Goal: Complete application form

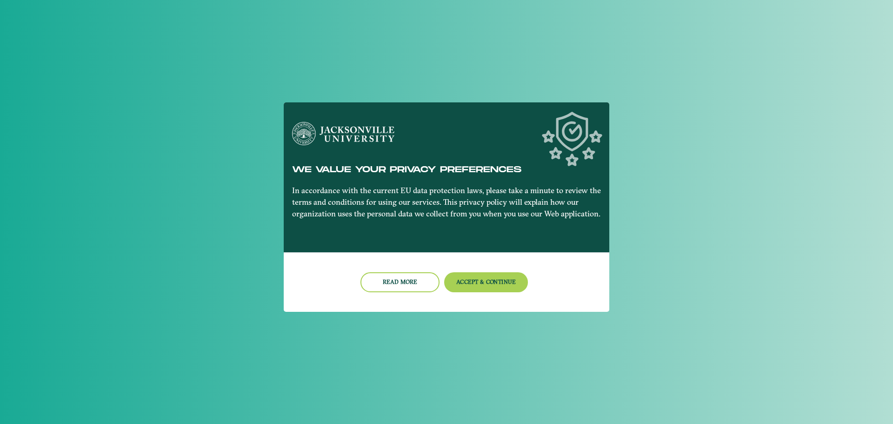
click at [498, 294] on nb-card-footer "Read more Accept & Continue" at bounding box center [447, 282] width 326 height 60
click at [497, 289] on button "Accept & Continue" at bounding box center [486, 282] width 84 height 20
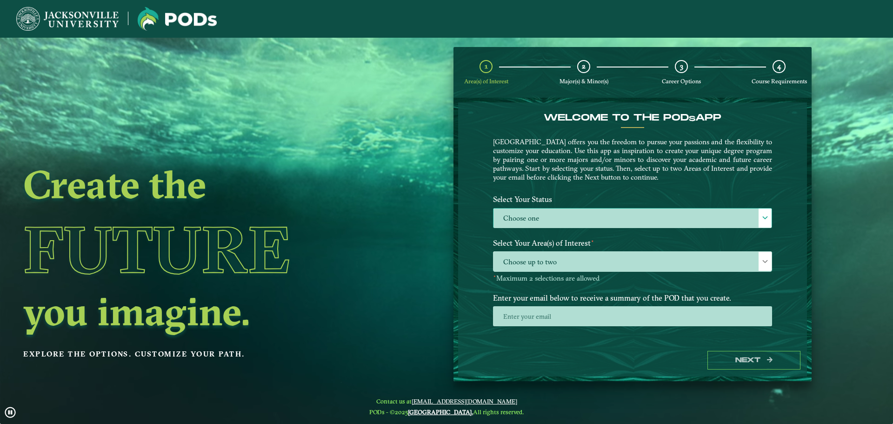
click at [768, 216] on div at bounding box center [765, 217] width 13 height 19
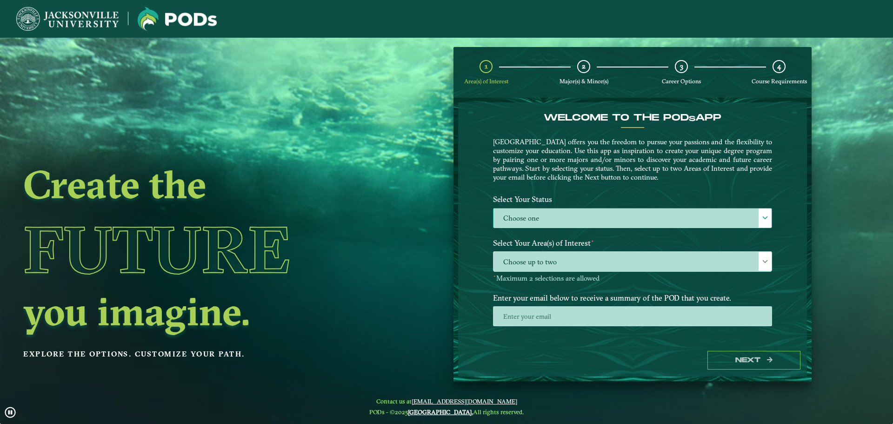
scroll to position [5, 43]
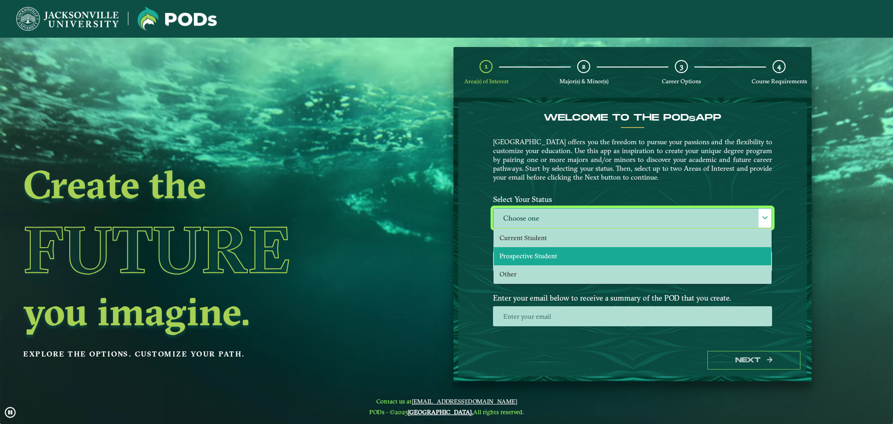
click at [664, 261] on li "Prospective Student" at bounding box center [632, 256] width 277 height 18
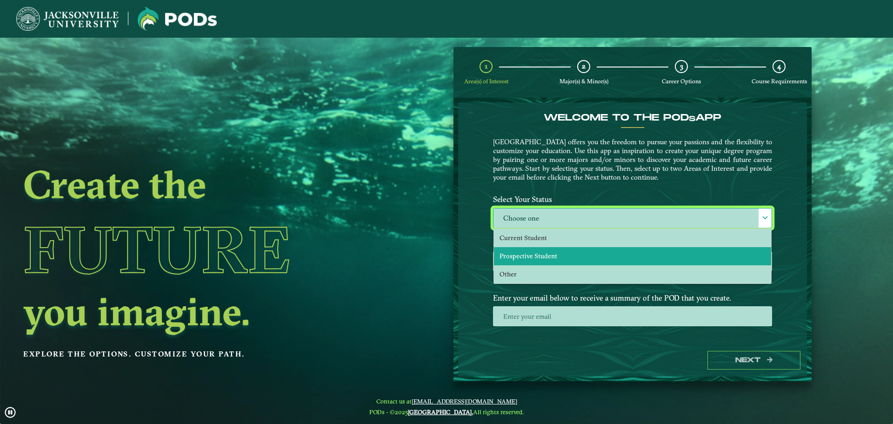
select select "[object Object]"
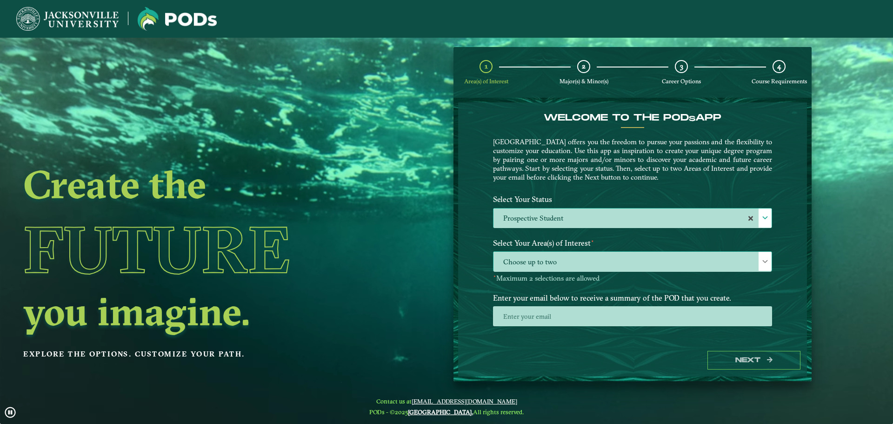
click at [765, 261] on span at bounding box center [765, 261] width 7 height 7
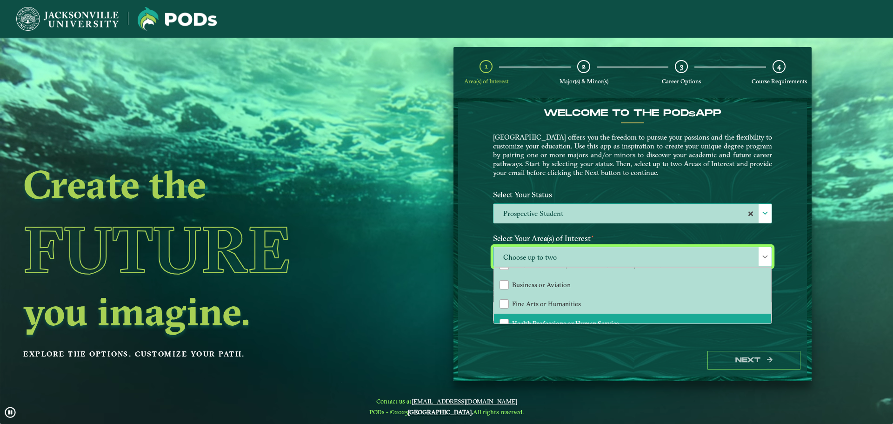
scroll to position [17, 0]
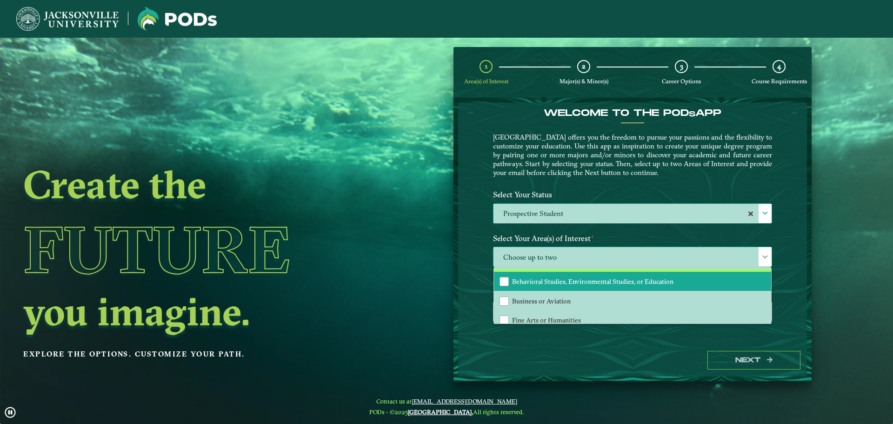
click at [555, 281] on span "Behavioral Studies, Environmental Studies, or Education" at bounding box center [592, 281] width 161 height 8
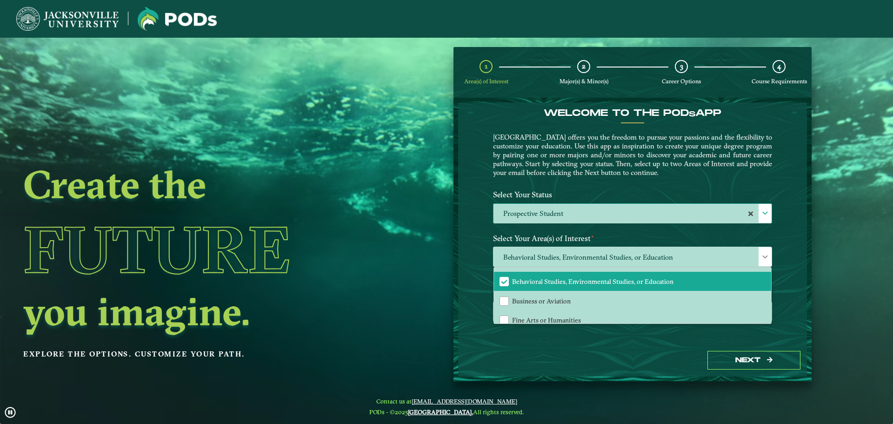
click at [791, 287] on div "Welcome to the POD s app [GEOGRAPHIC_DATA] offers you the freedom to pursue you…" at bounding box center [632, 222] width 349 height 241
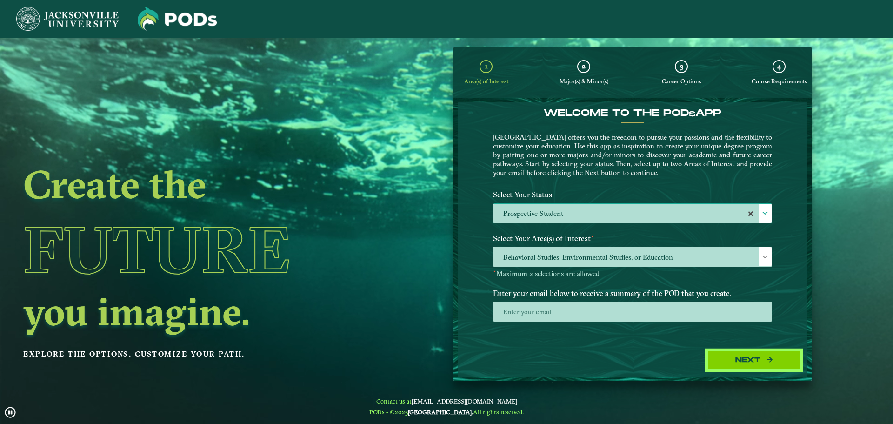
click at [755, 359] on button "Next" at bounding box center [754, 360] width 93 height 19
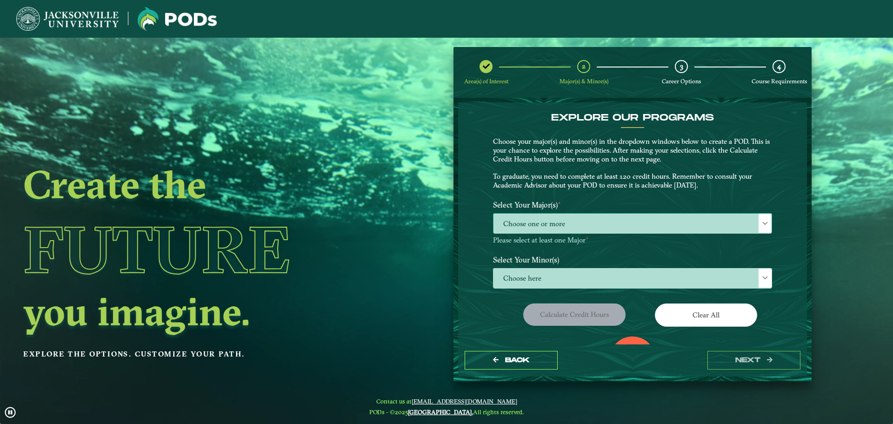
click at [766, 222] on span at bounding box center [765, 223] width 7 height 7
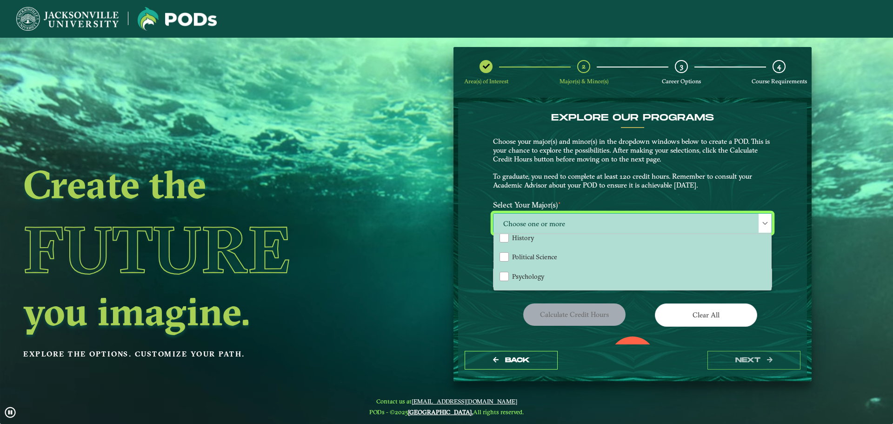
scroll to position [93, 0]
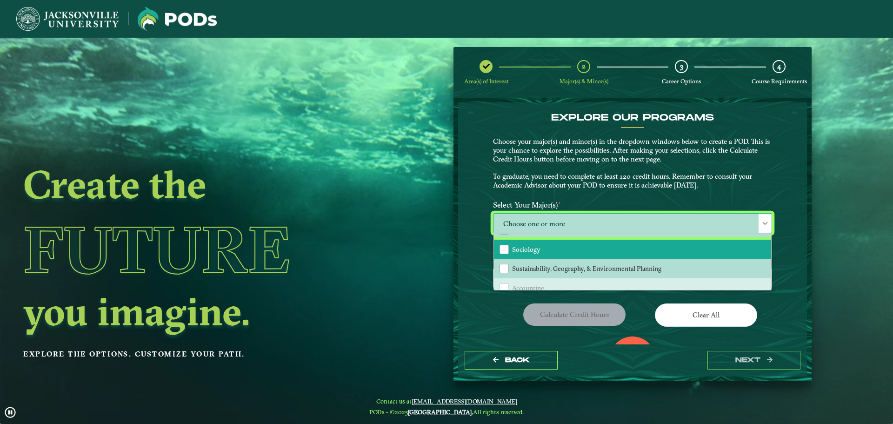
click at [537, 252] on span "Sociology" at bounding box center [526, 249] width 28 height 8
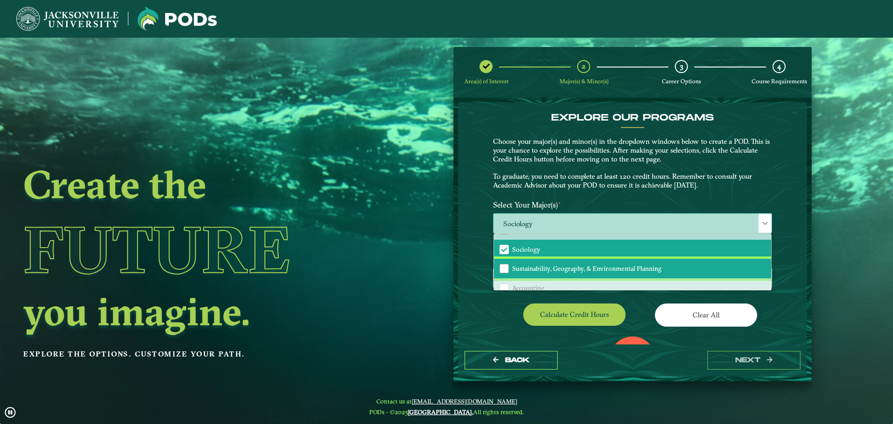
click at [583, 268] on span "Sustainability, Geography, & Environmental Planning" at bounding box center [586, 268] width 149 height 8
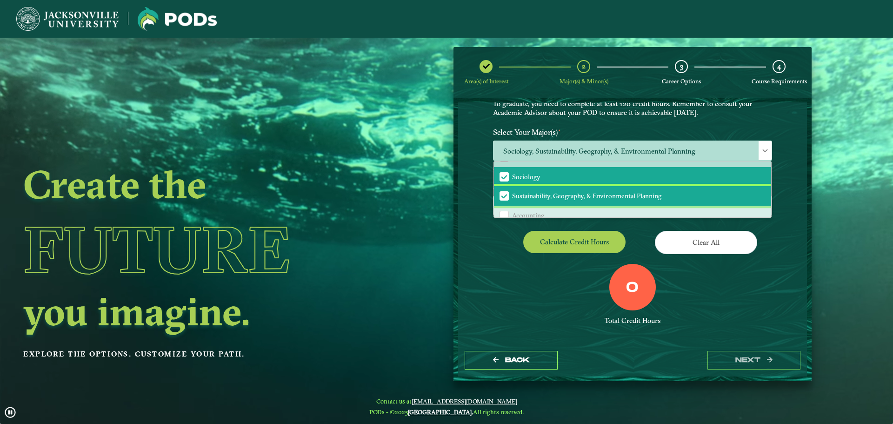
scroll to position [80, 0]
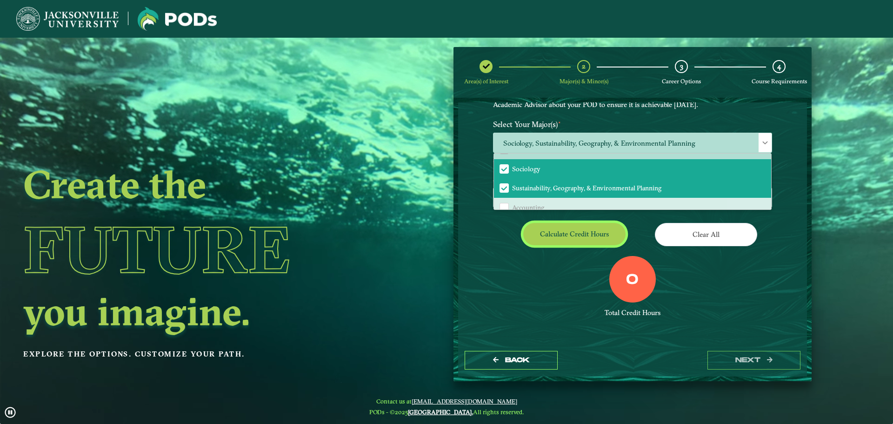
click at [582, 231] on button "Calculate credit hours" at bounding box center [574, 234] width 102 height 22
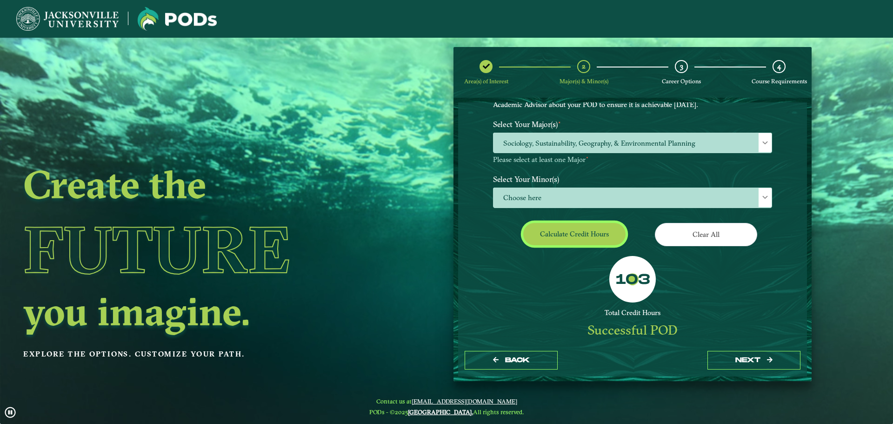
scroll to position [54, 0]
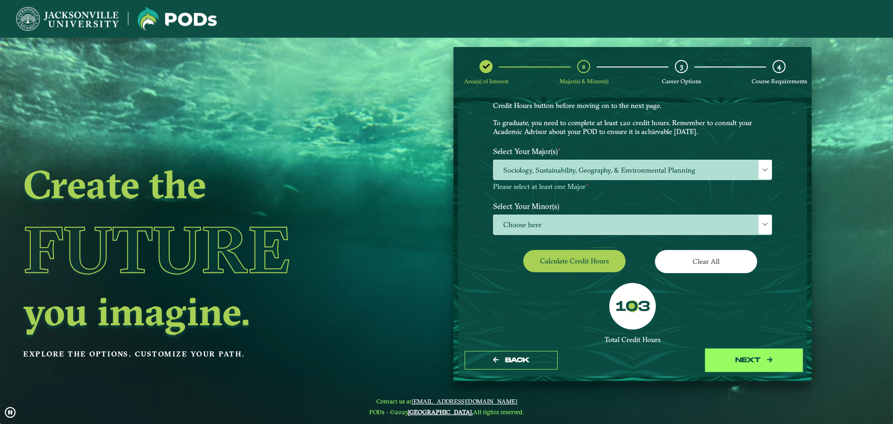
click at [743, 358] on button "next" at bounding box center [754, 360] width 93 height 19
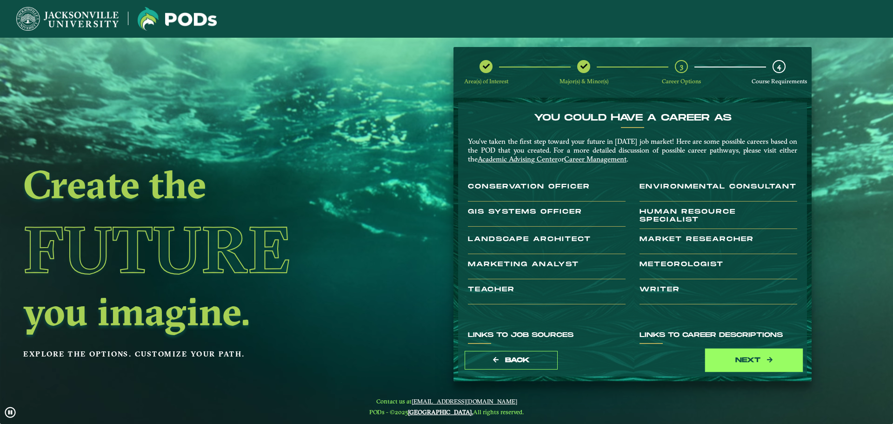
click at [737, 357] on button "next" at bounding box center [754, 360] width 93 height 19
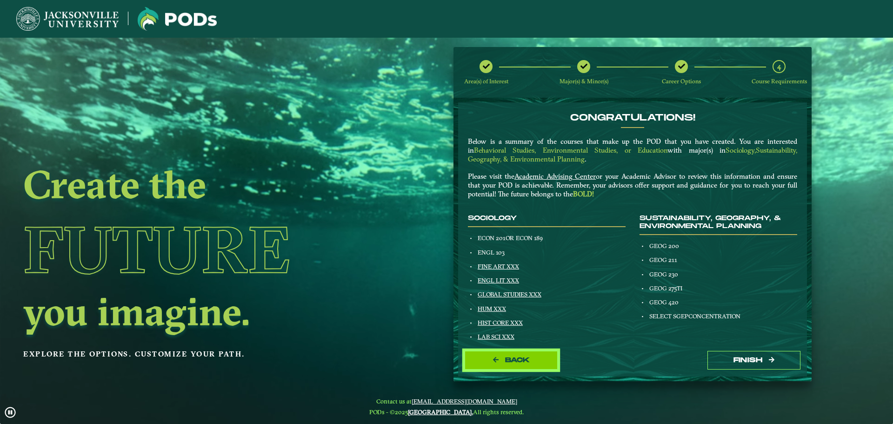
click at [549, 355] on button "Back" at bounding box center [511, 360] width 93 height 19
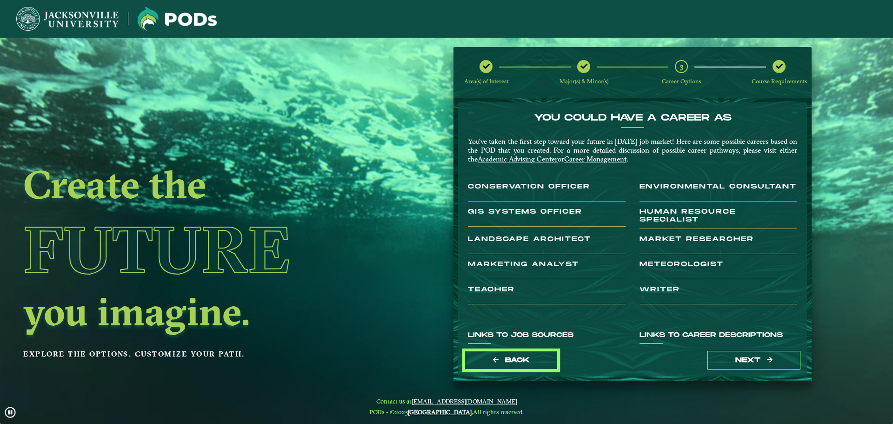
click at [549, 355] on button "Back" at bounding box center [511, 360] width 93 height 19
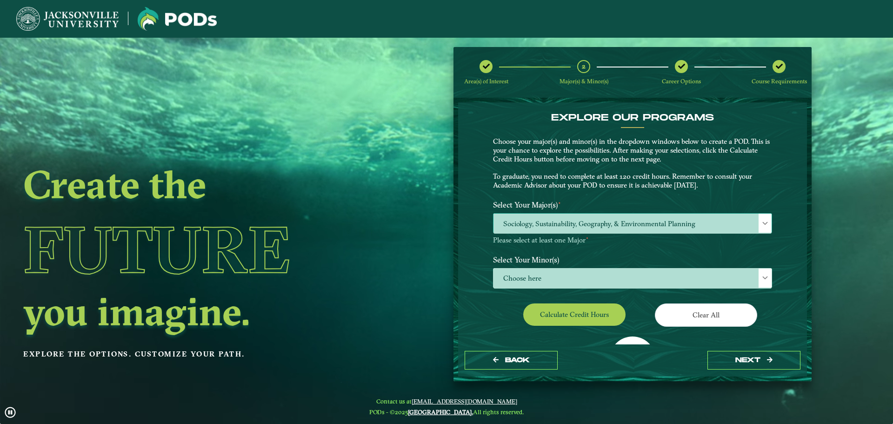
click at [759, 221] on div at bounding box center [765, 223] width 13 height 19
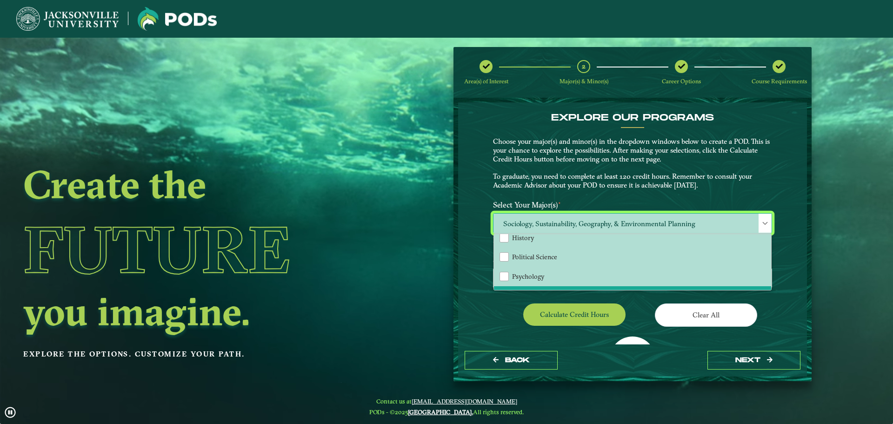
scroll to position [93, 0]
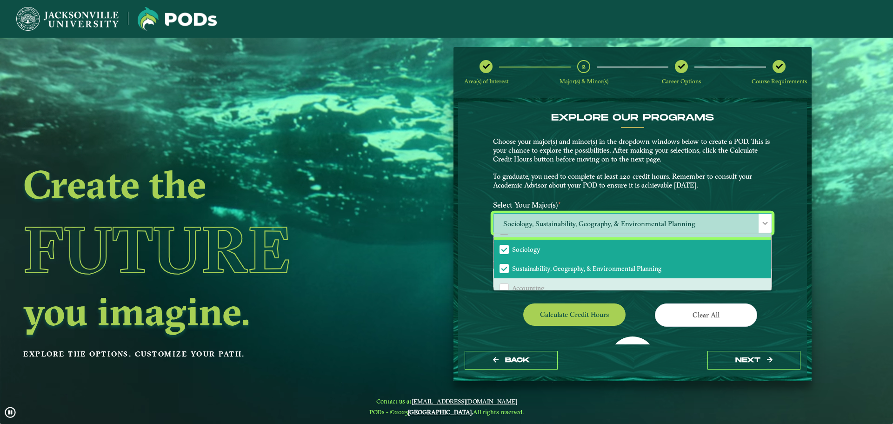
click at [501, 250] on span "Sociology" at bounding box center [504, 249] width 8 height 8
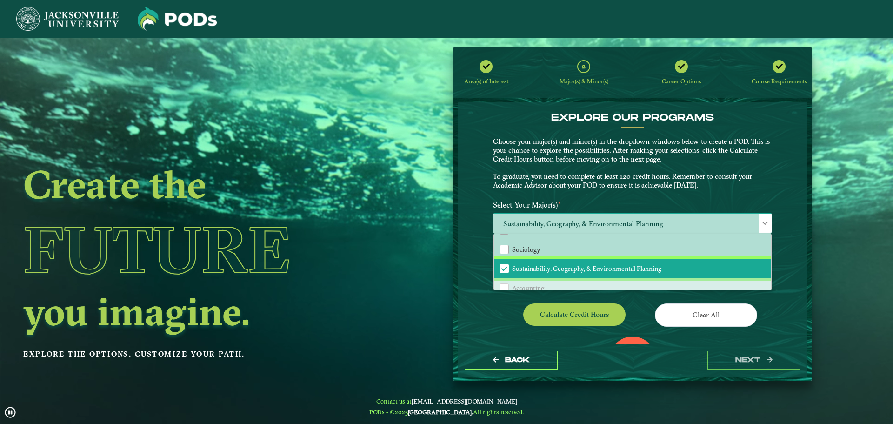
click at [503, 270] on span "Sustainability, Geography, & Environmental Planning" at bounding box center [504, 268] width 8 height 8
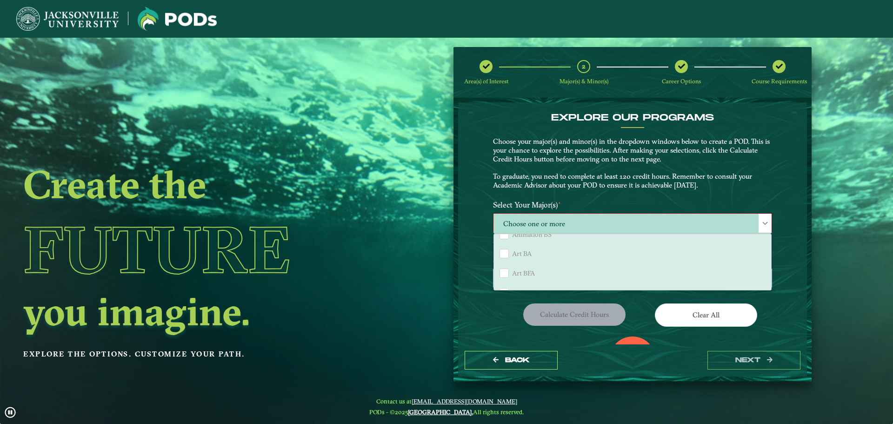
scroll to position [186, 0]
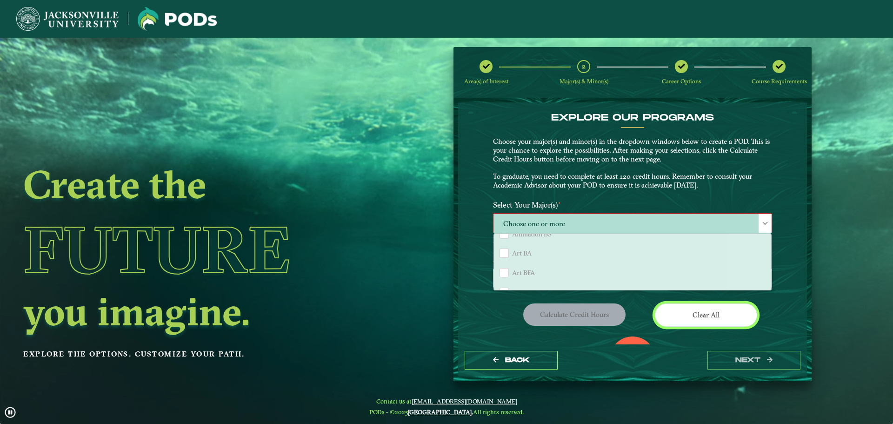
click at [692, 318] on button "Clear All" at bounding box center [706, 314] width 102 height 23
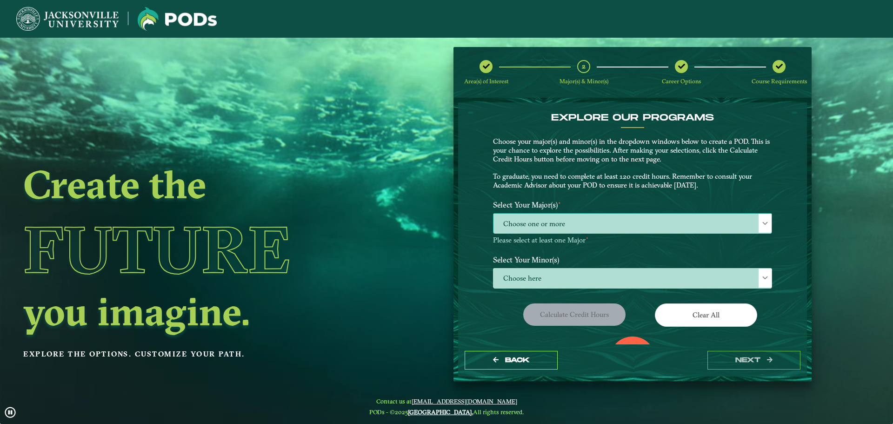
click at [763, 222] on span at bounding box center [765, 223] width 7 height 7
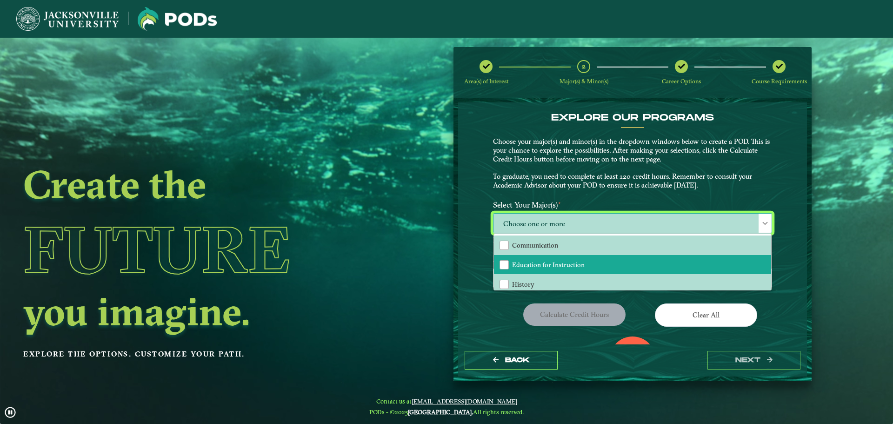
scroll to position [47, 0]
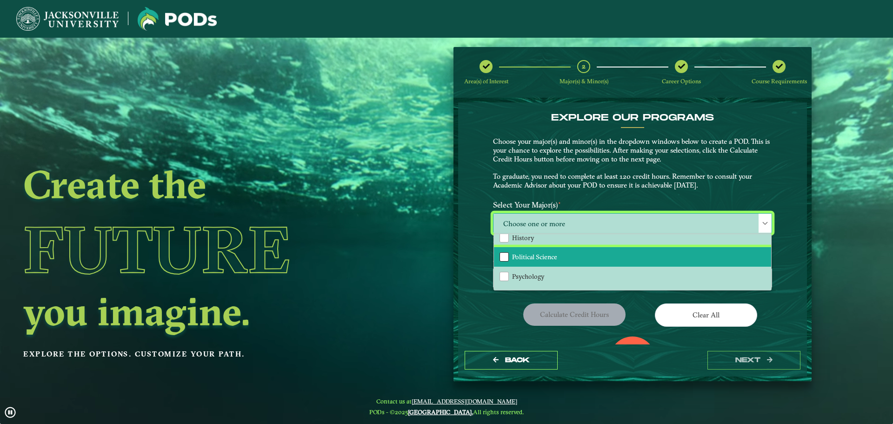
click at [500, 260] on div "Political Science" at bounding box center [504, 256] width 9 height 9
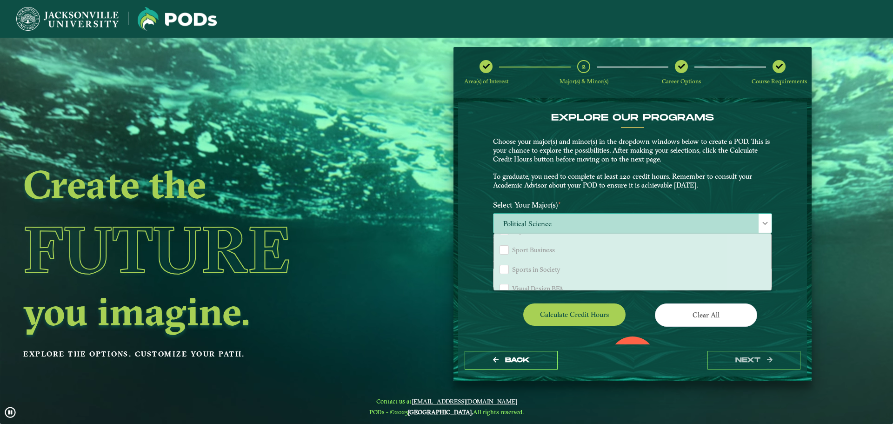
scroll to position [820, 0]
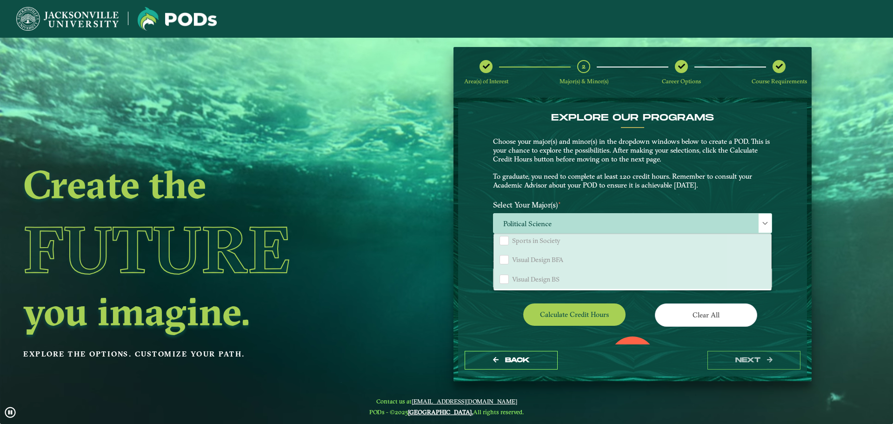
click at [798, 273] on div "EXPLORE OUR PROGRAMS Choose your major(s) and minor(s) in the dropdown windows …" at bounding box center [632, 222] width 349 height 241
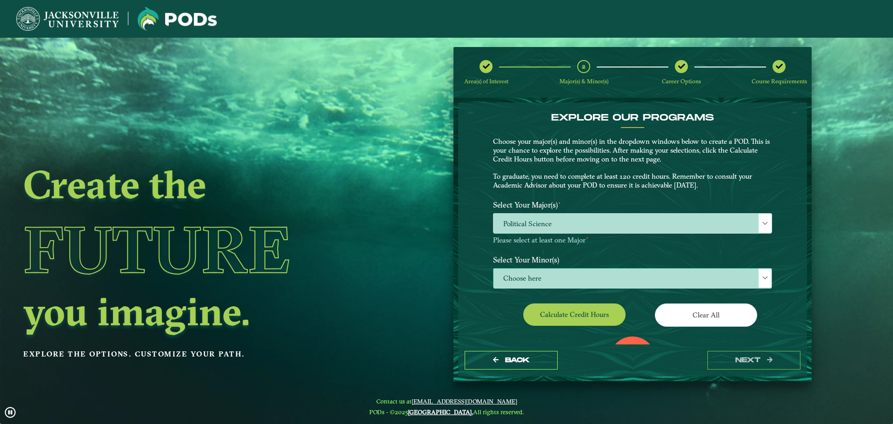
click at [764, 277] on span at bounding box center [765, 277] width 7 height 7
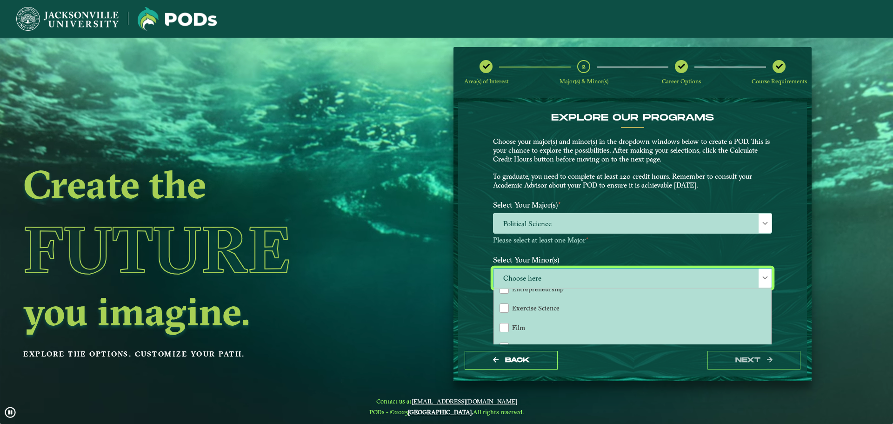
scroll to position [465, 0]
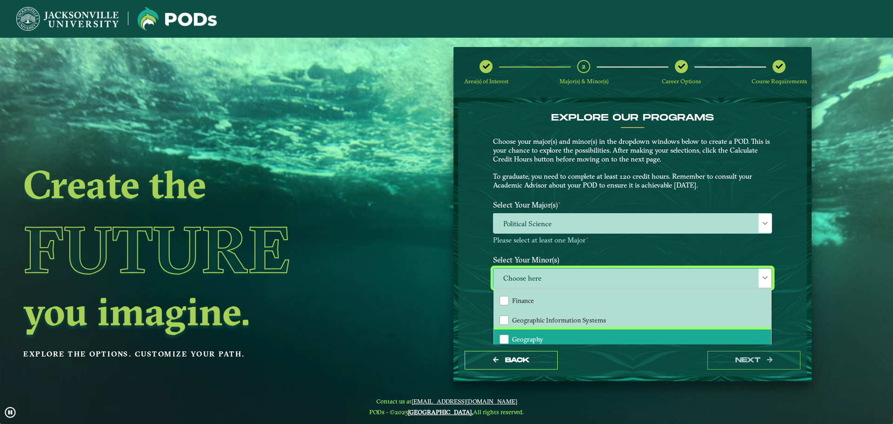
click at [565, 331] on li "Geography" at bounding box center [632, 339] width 277 height 20
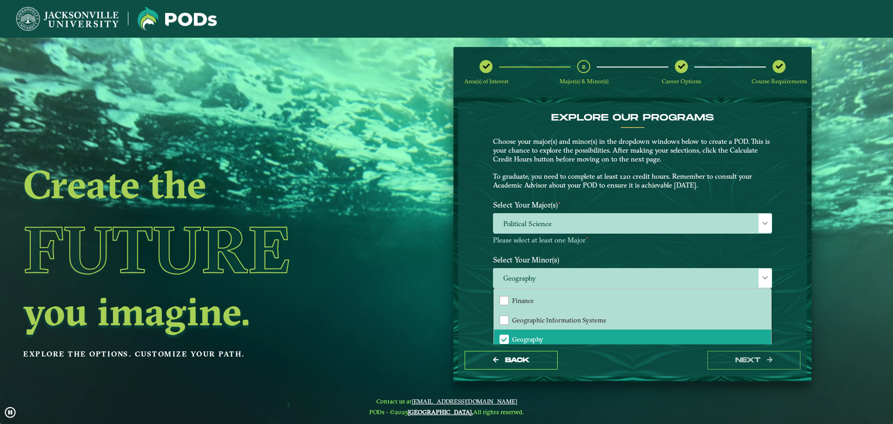
click at [787, 312] on div "EXPLORE OUR PROGRAMS Choose your major(s) and minor(s) in the dropdown windows …" at bounding box center [632, 222] width 349 height 241
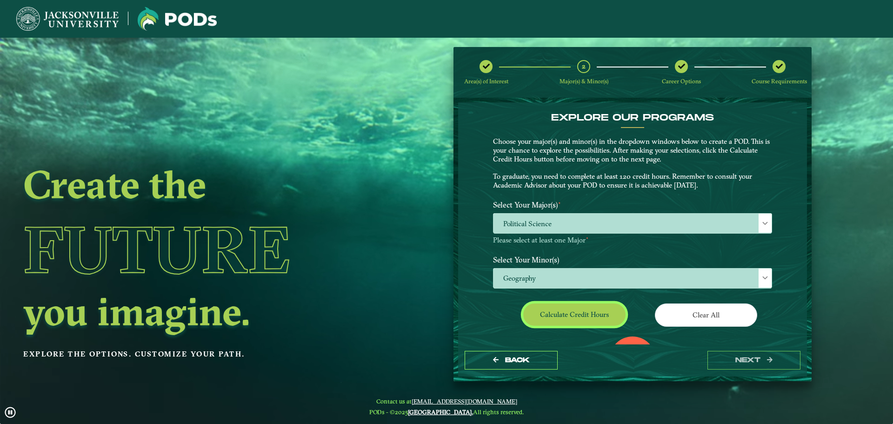
click at [567, 318] on button "Calculate credit hours" at bounding box center [574, 314] width 102 height 22
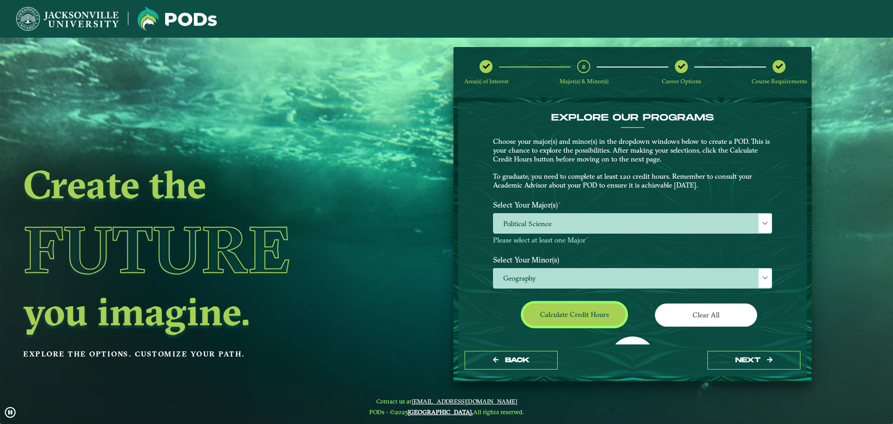
scroll to position [54, 0]
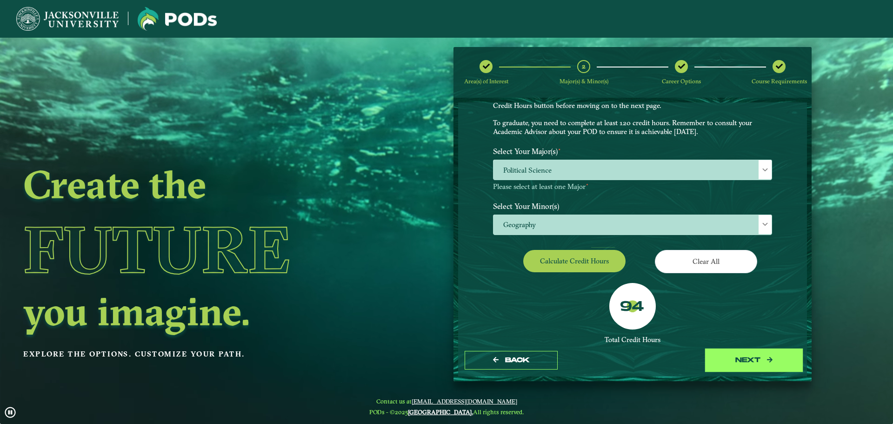
click at [763, 357] on button "next" at bounding box center [754, 360] width 93 height 19
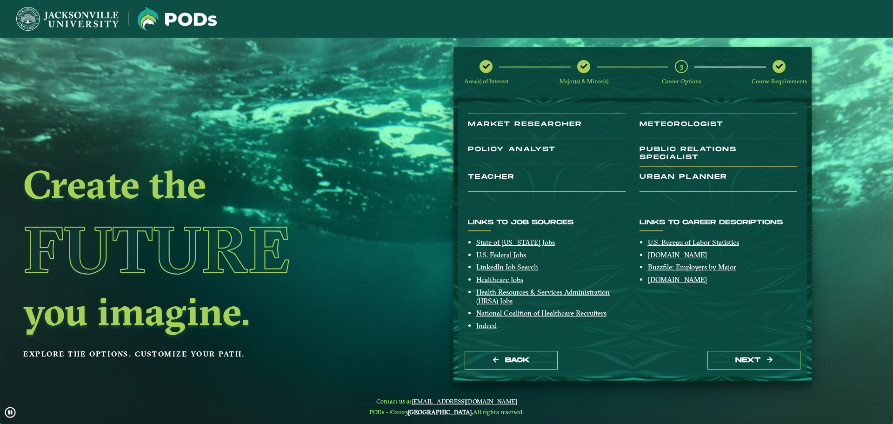
scroll to position [115, 0]
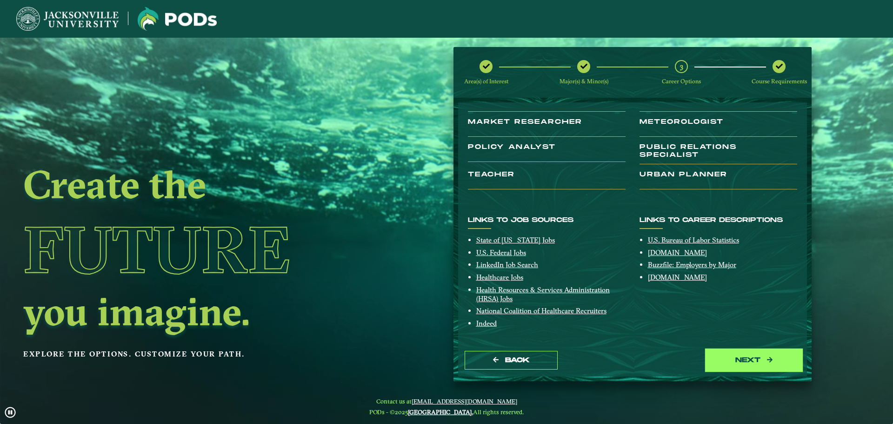
click at [750, 353] on button "next" at bounding box center [754, 360] width 93 height 19
